Goal: Transaction & Acquisition: Purchase product/service

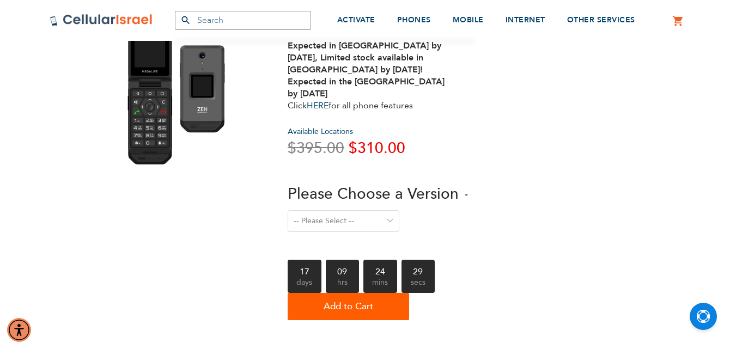
scroll to position [109, 0]
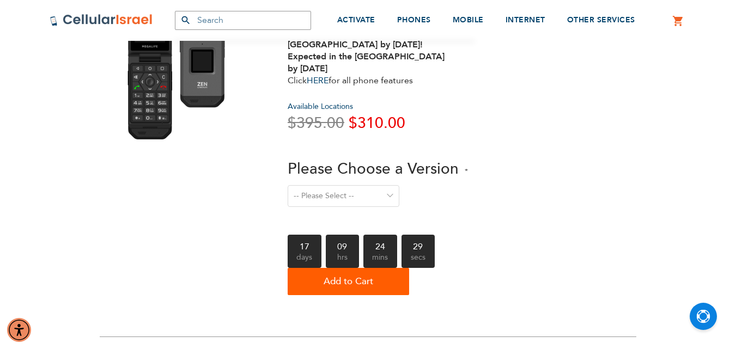
click at [333, 200] on select "-- Please Select -- Level 1. Filtered Email only Level 2. Email + Banking Level…" at bounding box center [344, 196] width 112 height 22
click at [288, 185] on select "-- Please Select -- Level 1. Filtered Email only Level 2. Email + Banking Level…" at bounding box center [344, 196] width 112 height 22
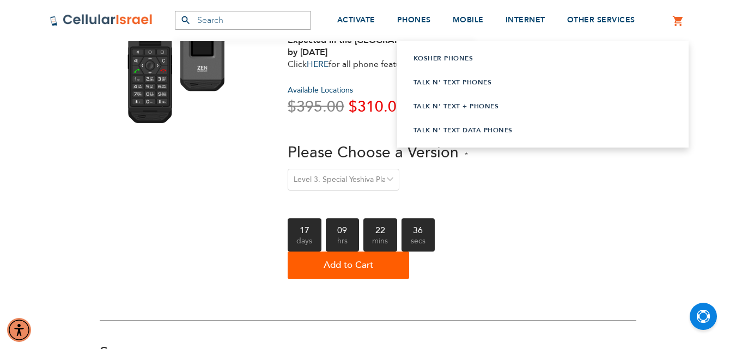
scroll to position [0, 0]
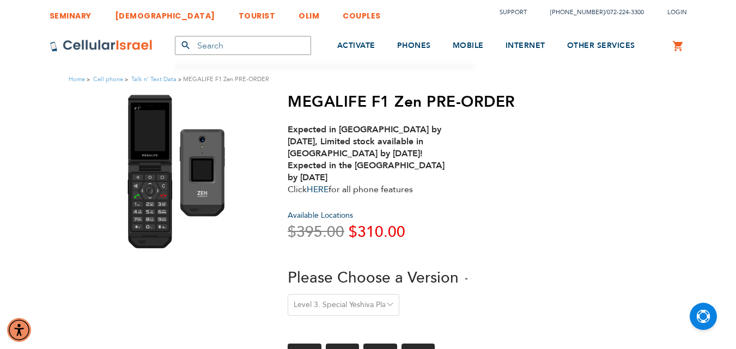
click at [386, 301] on select "-- Please Select -- Level 1. Filtered Email only Level 2. Email + Banking Level…" at bounding box center [344, 305] width 112 height 22
click at [288, 294] on select "-- Please Select -- Level 1. Filtered Email only Level 2. Email + Banking Level…" at bounding box center [344, 305] width 112 height 22
drag, startPoint x: 360, startPoint y: 233, endPoint x: 360, endPoint y: 227, distance: 6.0
click at [377, 233] on span "$310.00" at bounding box center [377, 232] width 57 height 21
click at [360, 227] on span "$310.00" at bounding box center [377, 232] width 57 height 21
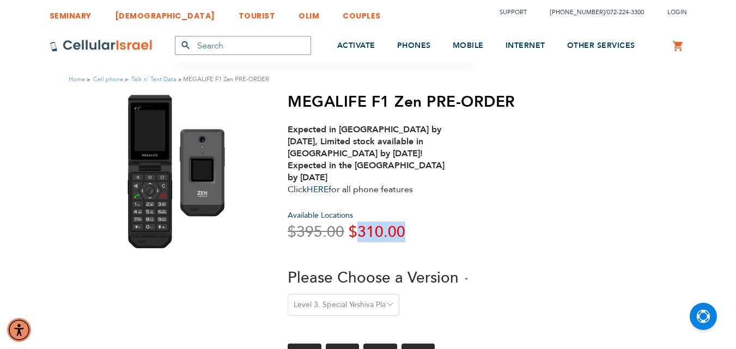
click at [360, 227] on span "$310.00" at bounding box center [377, 232] width 57 height 21
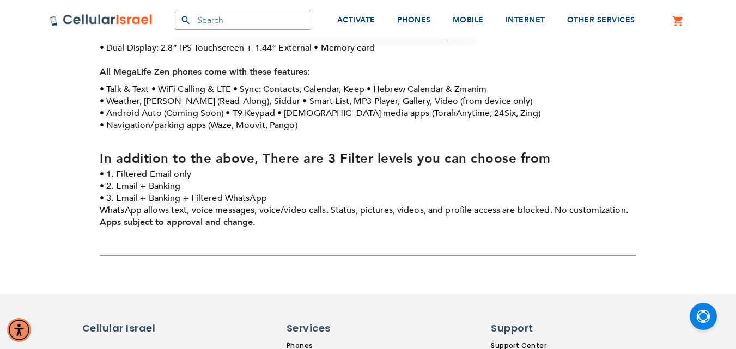
scroll to position [436, 0]
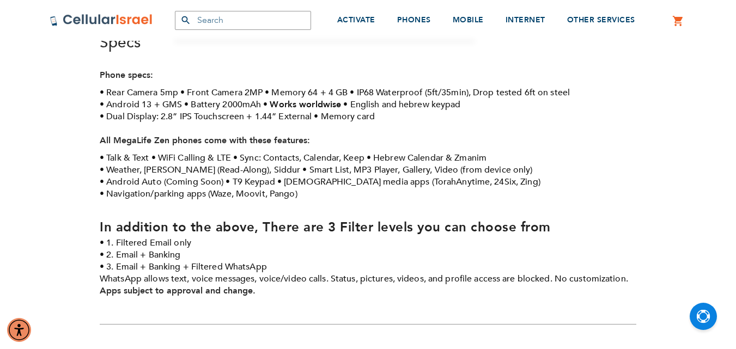
click at [164, 256] on li "2. Email + Banking" at bounding box center [368, 255] width 537 height 12
drag, startPoint x: 118, startPoint y: 269, endPoint x: 180, endPoint y: 268, distance: 62.1
click at [180, 268] on li "3. Email + Banking + Filtered WhatsApp WhatsApp allows text, voice messages, vo…" at bounding box center [368, 273] width 537 height 24
drag, startPoint x: 202, startPoint y: 266, endPoint x: 265, endPoint y: 266, distance: 63.2
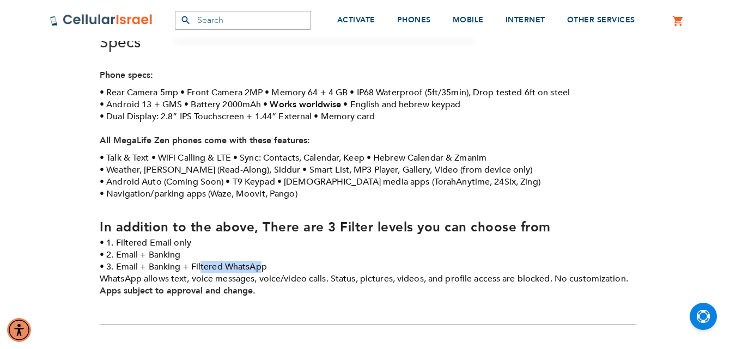
click at [265, 266] on li "3. Email + Banking + Filtered WhatsApp WhatsApp allows text, voice messages, vo…" at bounding box center [368, 273] width 537 height 24
click at [133, 263] on li "3. Email + Banking + Filtered WhatsApp WhatsApp allows text, voice messages, vo…" at bounding box center [368, 273] width 537 height 24
click at [163, 267] on li "3. Email + Banking + Filtered WhatsApp WhatsApp allows text, voice messages, vo…" at bounding box center [368, 273] width 537 height 24
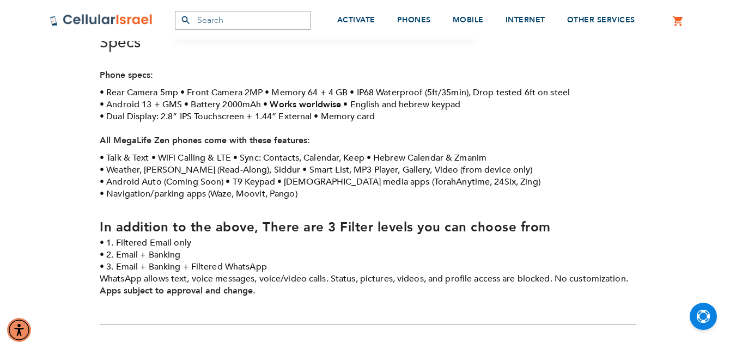
click at [197, 268] on li "3. Email + Banking + Filtered WhatsApp WhatsApp allows text, voice messages, vo…" at bounding box center [368, 273] width 537 height 24
click at [161, 265] on li "3. Email + Banking + Filtered WhatsApp WhatsApp allows text, voice messages, vo…" at bounding box center [368, 273] width 537 height 24
click at [125, 257] on li "2. Email + Banking" at bounding box center [368, 255] width 537 height 12
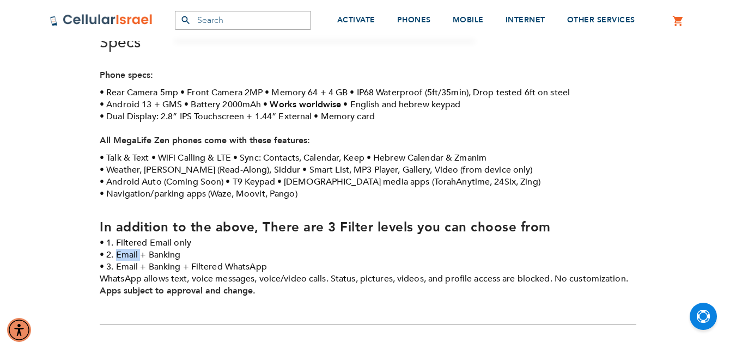
click at [126, 257] on li "2. Email + Banking" at bounding box center [368, 255] width 537 height 12
click at [159, 263] on li "3. Email + Banking + Filtered WhatsApp WhatsApp allows text, voice messages, vo…" at bounding box center [368, 273] width 537 height 24
click at [161, 259] on li "2. Email + Banking" at bounding box center [368, 255] width 537 height 12
click at [161, 258] on li "2. Email + Banking" at bounding box center [368, 255] width 537 height 12
click at [180, 273] on li "3. Email + Banking + Filtered WhatsApp WhatsApp allows text, voice messages, vo…" at bounding box center [368, 273] width 537 height 24
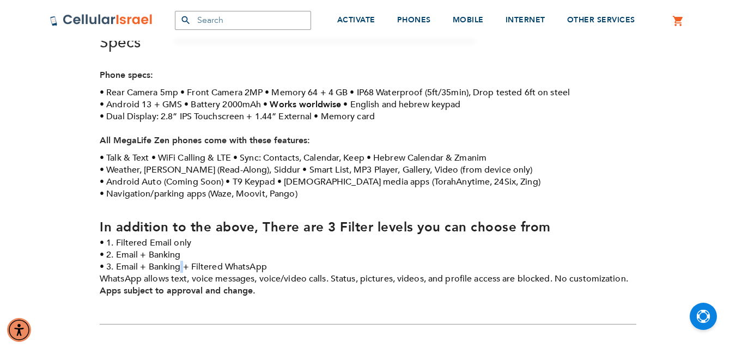
click at [180, 273] on li "3. Email + Banking + Filtered WhatsApp WhatsApp allows text, voice messages, vo…" at bounding box center [368, 273] width 537 height 24
click at [217, 267] on li "3. Email + Banking + Filtered WhatsApp WhatsApp allows text, voice messages, vo…" at bounding box center [368, 273] width 537 height 24
click at [236, 267] on li "3. Email + Banking + Filtered WhatsApp WhatsApp allows text, voice messages, vo…" at bounding box center [368, 273] width 537 height 24
drag, startPoint x: 131, startPoint y: 257, endPoint x: 151, endPoint y: 255, distance: 19.6
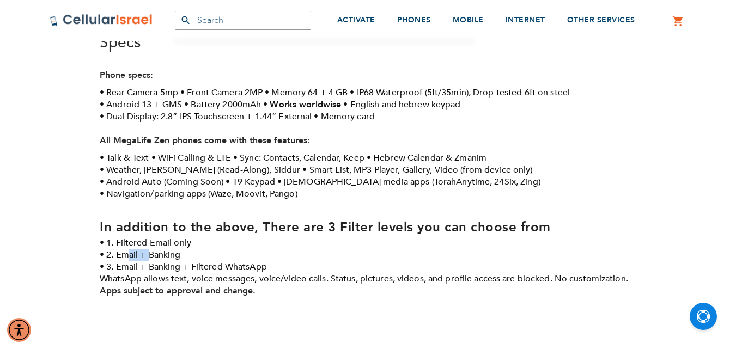
click at [151, 255] on li "2. Email + Banking" at bounding box center [368, 255] width 537 height 12
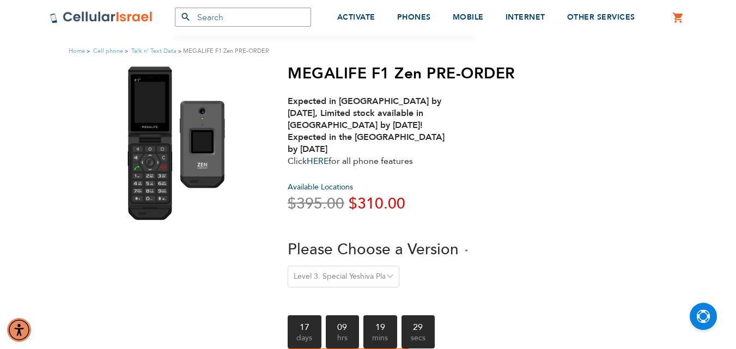
scroll to position [0, 0]
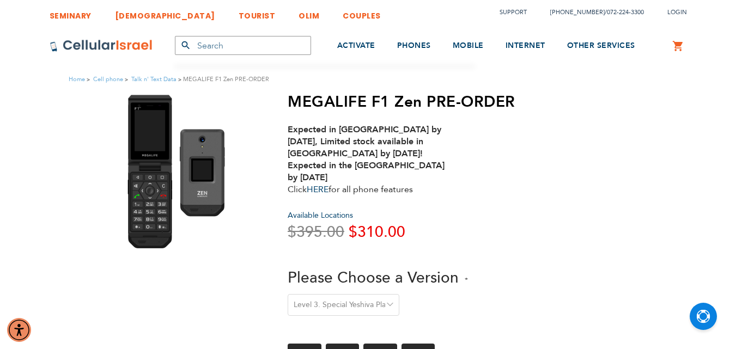
click at [374, 302] on select "-- Please Select -- Level 1. Filtered Email only Level 2. Email + Banking Level…" at bounding box center [344, 305] width 112 height 22
select select "Level 2. Email + Banking"
click at [288, 294] on select "-- Please Select -- Level 1. Filtered Email only Level 2. Email + Banking Level…" at bounding box center [344, 305] width 112 height 22
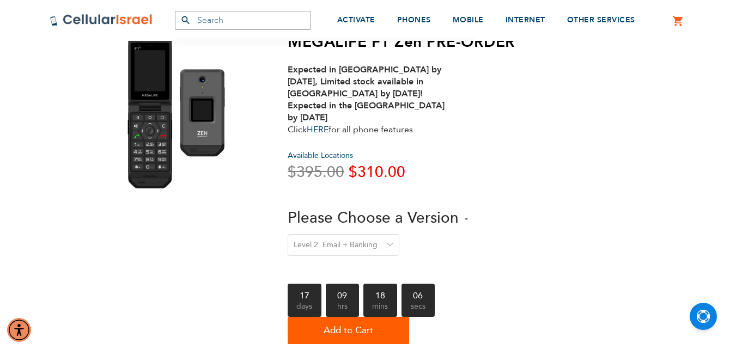
scroll to position [109, 0]
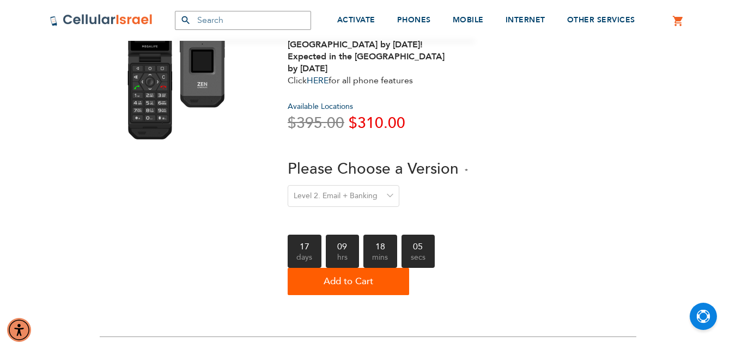
click at [348, 206] on select "-- Please Select -- Level 1. Filtered Email only Level 2. Email + Banking Level…" at bounding box center [344, 196] width 112 height 22
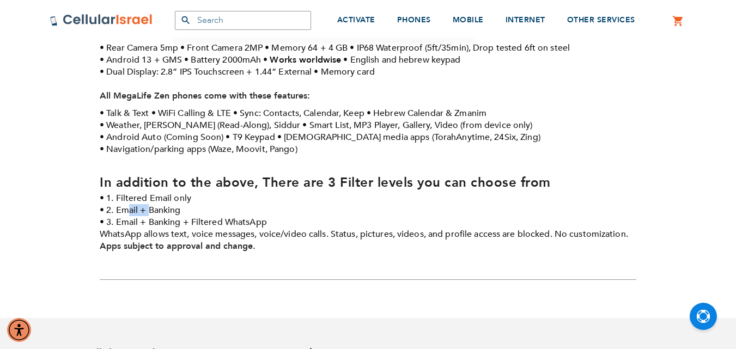
scroll to position [490, 0]
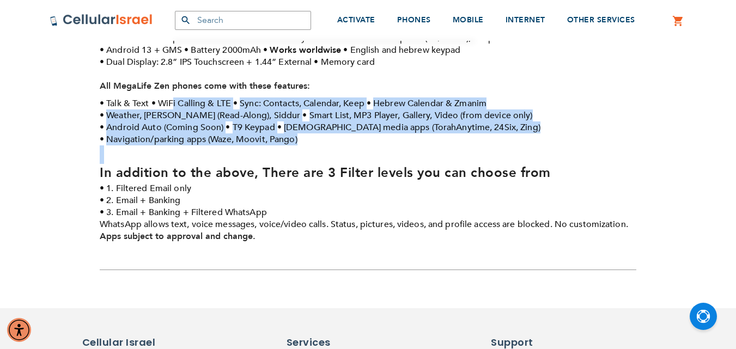
drag, startPoint x: 173, startPoint y: 100, endPoint x: 348, endPoint y: 150, distance: 181.7
click at [348, 150] on div "Phone specs: Rear Camera 5mp Front Camera 2MP Memory 64 + 4 GB IP68 Waterproof …" at bounding box center [368, 132] width 537 height 234
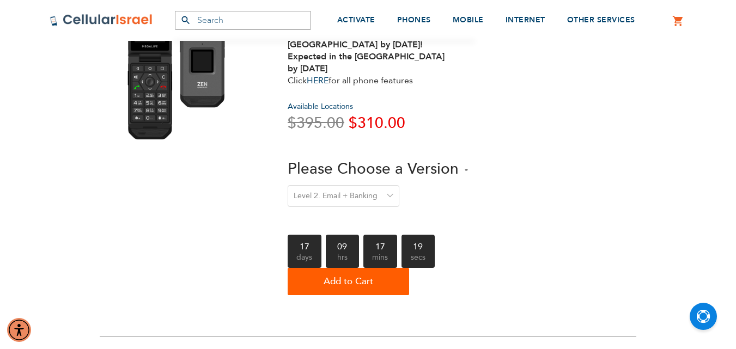
scroll to position [0, 0]
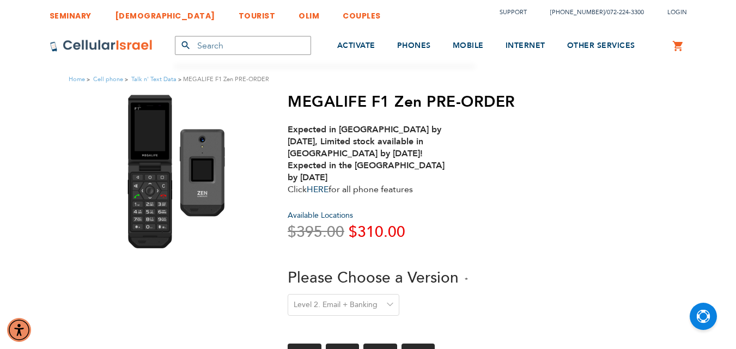
click at [320, 101] on h1 "MEGALIFE F1 Zen PRE-ORDER" at bounding box center [402, 102] width 228 height 19
click at [297, 104] on h1 "MEGALIFE F1 Zen PRE-ORDER" at bounding box center [402, 102] width 228 height 19
drag, startPoint x: 289, startPoint y: 101, endPoint x: 386, endPoint y: 101, distance: 97.5
click at [386, 101] on h1 "MEGALIFE F1 Zen PRE-ORDER" at bounding box center [402, 102] width 228 height 19
